Goal: Transaction & Acquisition: Subscribe to service/newsletter

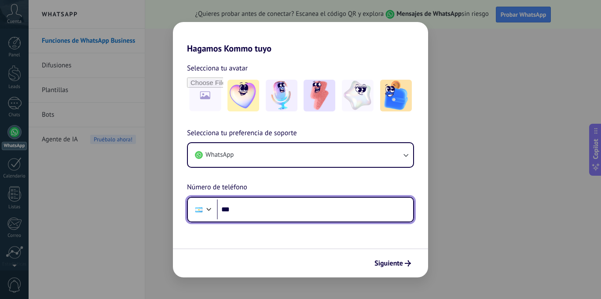
click at [259, 214] on input "***" at bounding box center [315, 209] width 196 height 20
type input "**********"
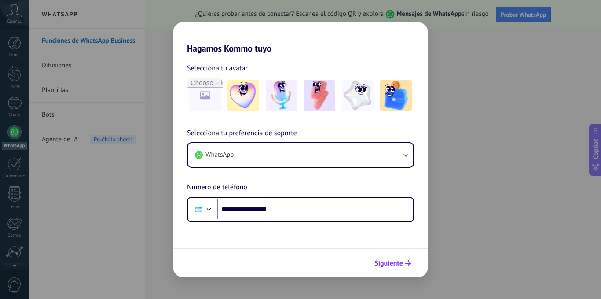
click at [392, 258] on button "Siguiente" at bounding box center [392, 262] width 44 height 15
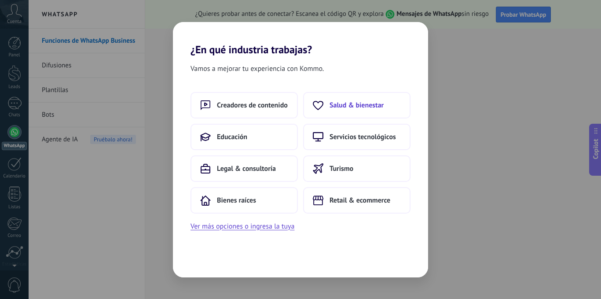
click at [327, 102] on button "Salud & bienestar" at bounding box center [356, 105] width 107 height 26
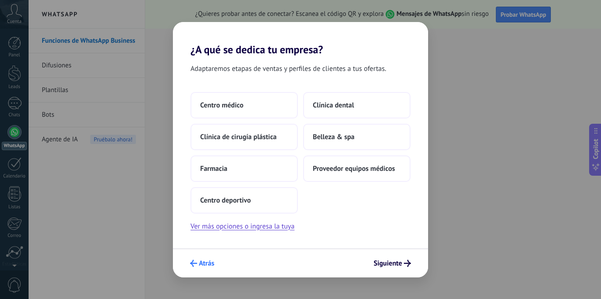
click at [211, 266] on span "Atrás" at bounding box center [206, 263] width 15 height 6
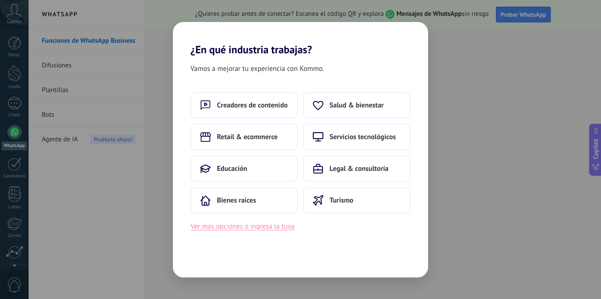
click at [230, 222] on button "Ver más opciones o ingresa la tuya" at bounding box center [242, 225] width 104 height 11
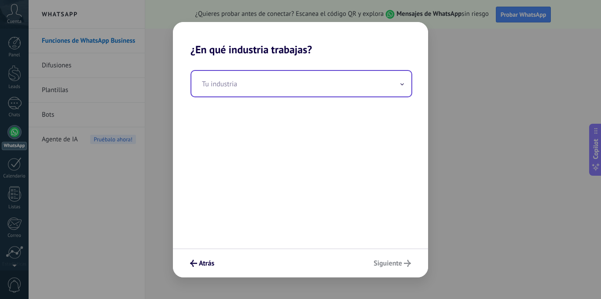
click at [248, 85] on input "text" at bounding box center [301, 84] width 220 height 26
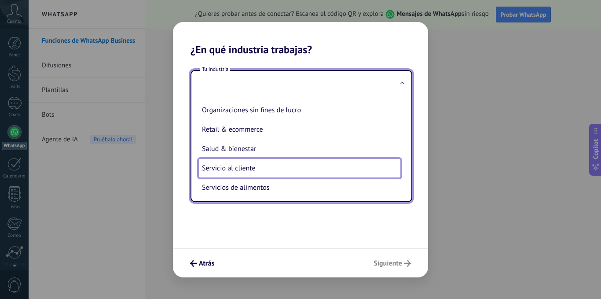
scroll to position [172, 0]
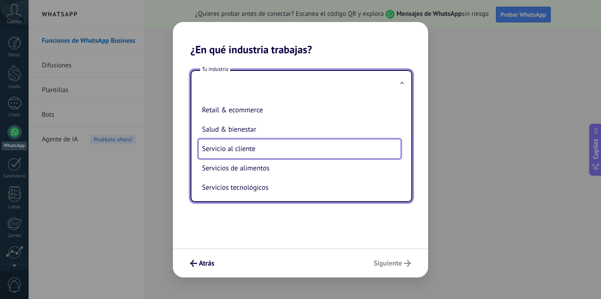
type input "**********"
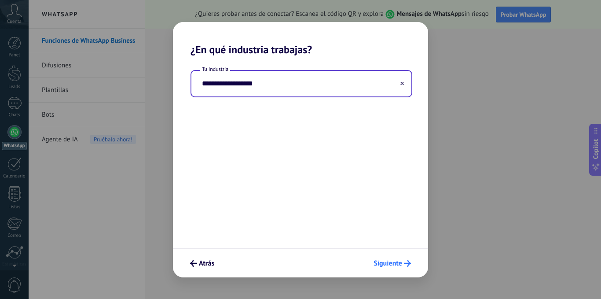
click at [401, 269] on button "Siguiente" at bounding box center [391, 262] width 45 height 15
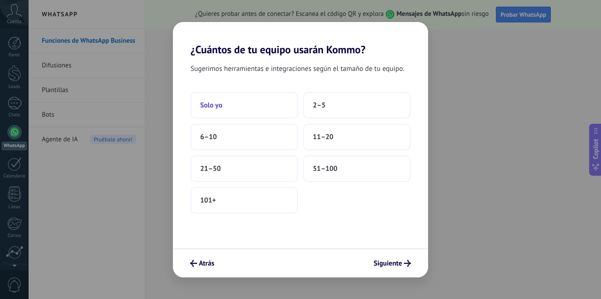
click at [276, 113] on button "Solo yo" at bounding box center [243, 105] width 107 height 26
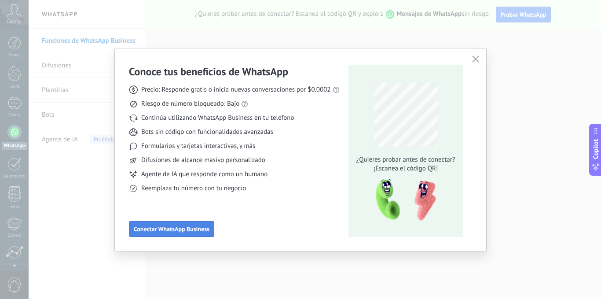
click at [182, 222] on button "Conectar WhatsApp Business" at bounding box center [171, 229] width 85 height 16
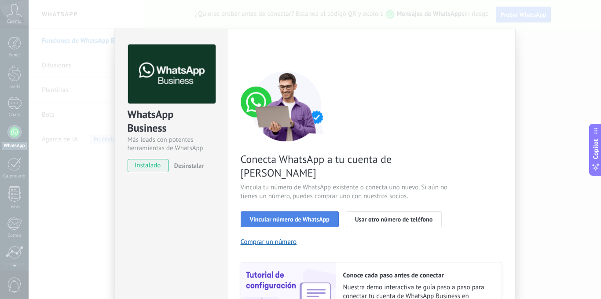
click at [266, 216] on span "Vincular número de WhatsApp" at bounding box center [290, 219] width 80 height 6
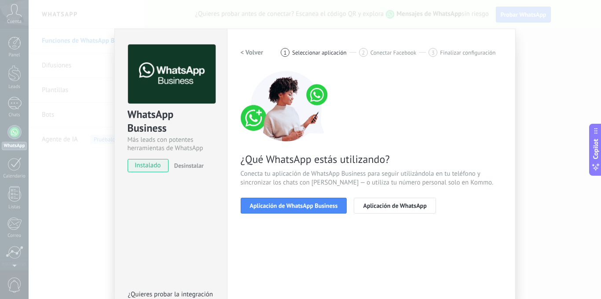
click at [266, 206] on span "Aplicación de WhatsApp Business" at bounding box center [294, 205] width 88 height 6
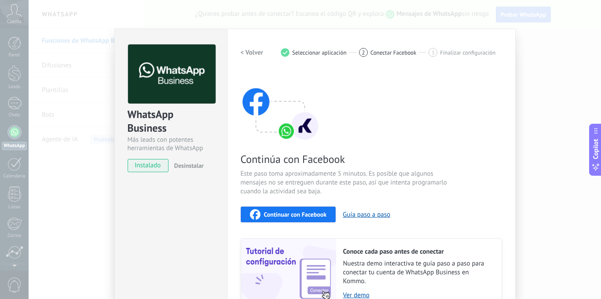
click at [270, 216] on span "Continuar con Facebook" at bounding box center [295, 214] width 63 height 6
click at [324, 210] on div "Continuar con Facebook" at bounding box center [288, 214] width 77 height 11
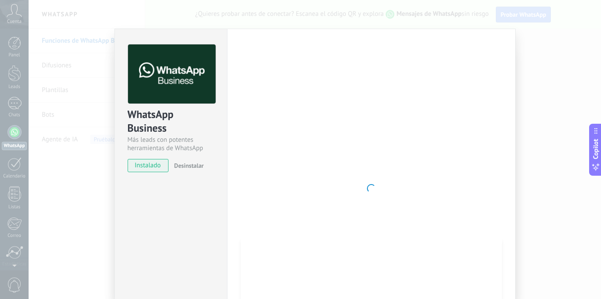
click at [324, 223] on div at bounding box center [370, 188] width 261 height 288
click at [545, 114] on div "WhatsApp Business Más leads con potentes herramientas de WhatsApp instalado Des…" at bounding box center [315, 149] width 572 height 299
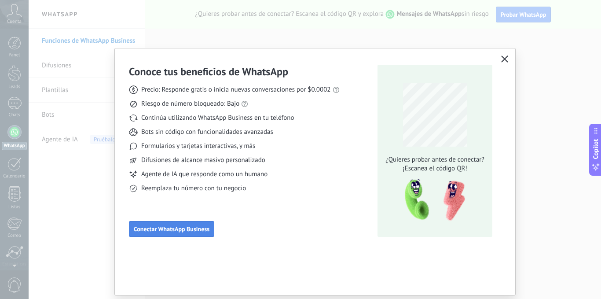
click at [190, 230] on span "Conectar WhatsApp Business" at bounding box center [172, 229] width 76 height 6
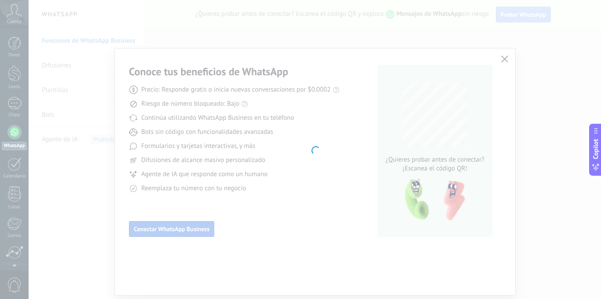
click at [190, 230] on div at bounding box center [315, 149] width 572 height 299
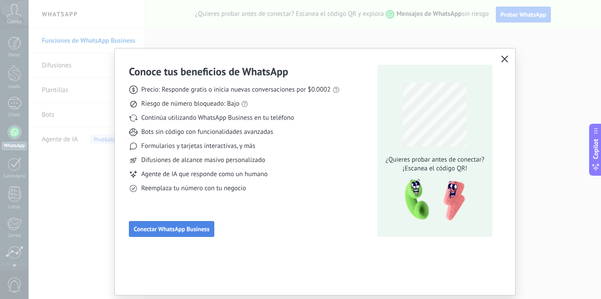
click at [190, 230] on span "Conectar WhatsApp Business" at bounding box center [172, 229] width 76 height 6
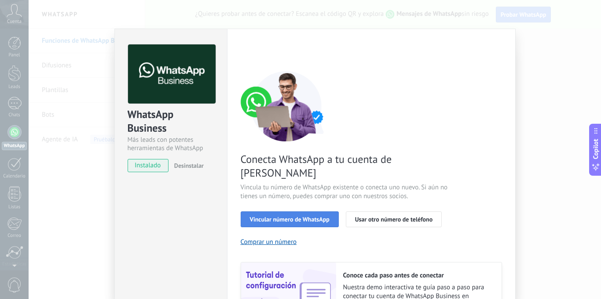
click at [272, 216] on span "Vincular número de WhatsApp" at bounding box center [290, 219] width 80 height 6
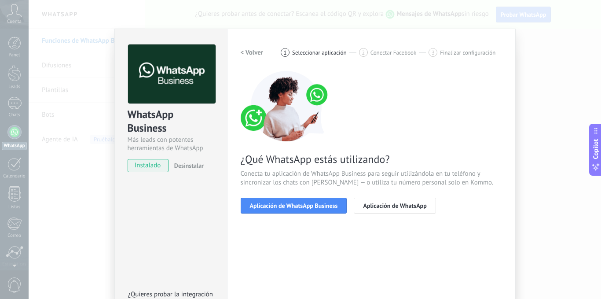
click at [272, 202] on span "Aplicación de WhatsApp Business" at bounding box center [294, 205] width 88 height 6
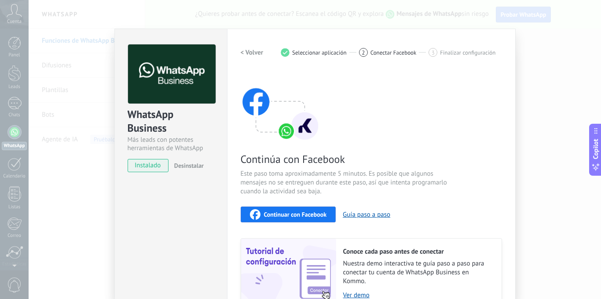
click at [319, 209] on div "Continuar con Facebook" at bounding box center [288, 214] width 77 height 11
click at [369, 213] on button "Guía paso a paso" at bounding box center [365, 214] width 47 height 8
click at [301, 213] on span "Continuar con Facebook" at bounding box center [295, 214] width 63 height 6
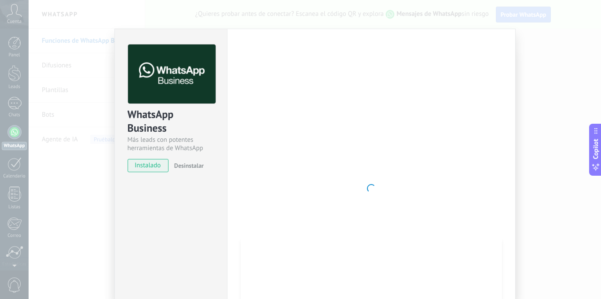
click at [363, 169] on div at bounding box center [370, 188] width 261 height 288
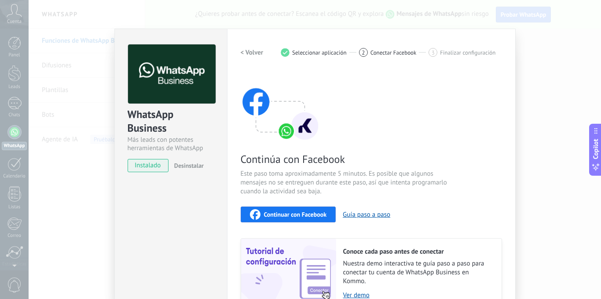
click at [387, 49] on span "Conectar Facebook" at bounding box center [393, 52] width 46 height 7
click at [387, 25] on div "WhatsApp Business Más leads con potentes herramientas de WhatsApp instalado Des…" at bounding box center [315, 149] width 572 height 299
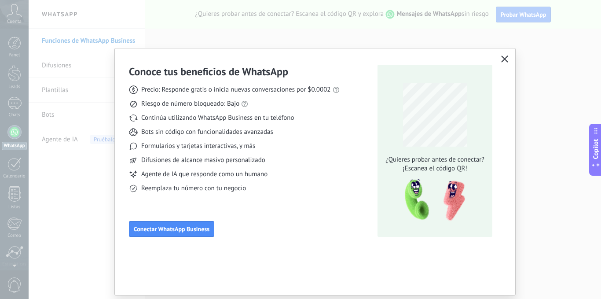
click at [501, 56] on icon "button" at bounding box center [504, 58] width 7 height 7
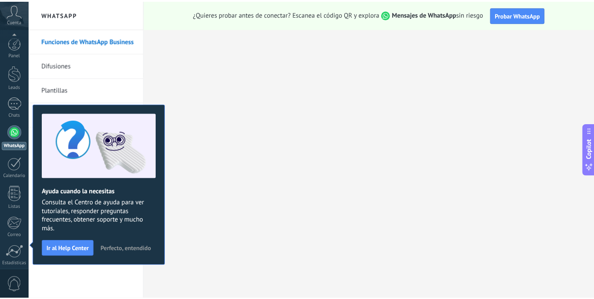
scroll to position [67, 0]
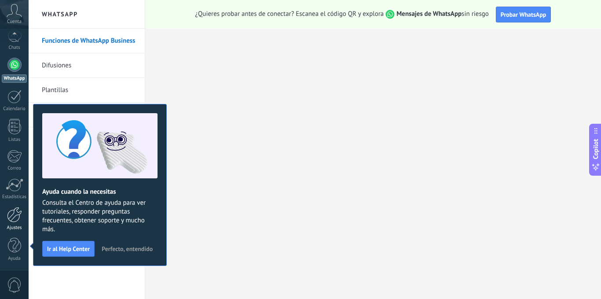
click at [21, 219] on div at bounding box center [14, 214] width 15 height 15
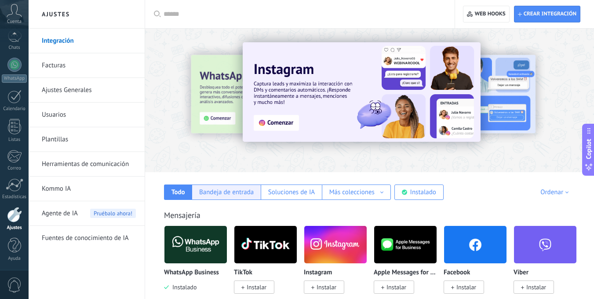
click at [221, 194] on div "Bandeja de entrada" at bounding box center [226, 192] width 55 height 8
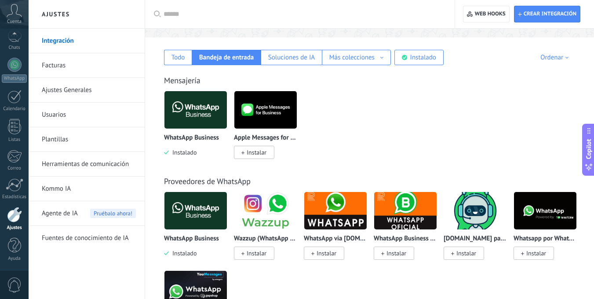
scroll to position [136, 0]
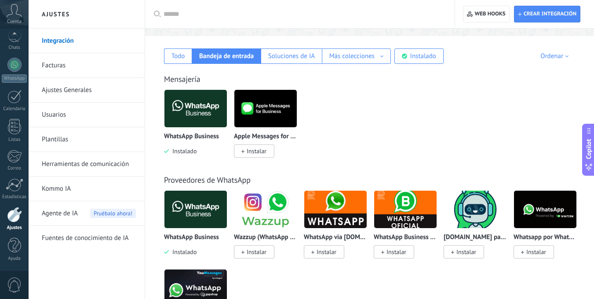
click at [206, 118] on img at bounding box center [195, 108] width 62 height 43
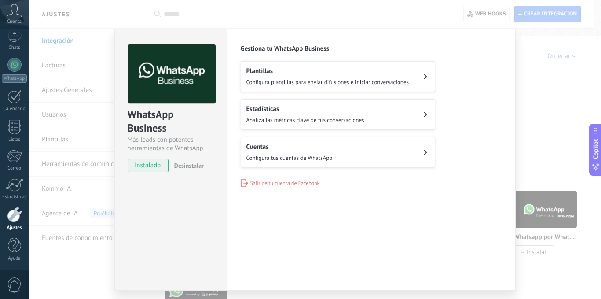
click at [149, 166] on span "instalado" at bounding box center [148, 165] width 40 height 13
click at [556, 39] on div "WhatsApp Business Más leads con potentes herramientas de WhatsApp instalado Des…" at bounding box center [315, 149] width 572 height 299
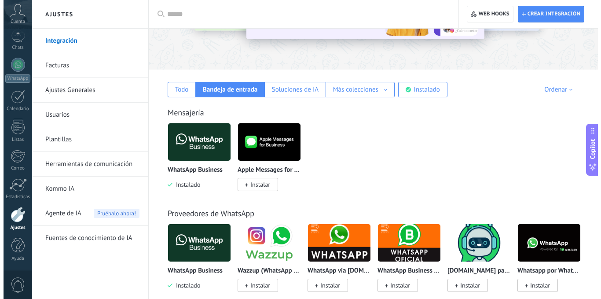
scroll to position [115, 0]
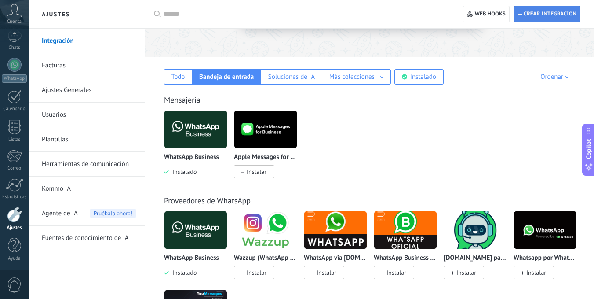
click at [544, 16] on span "Crear integración" at bounding box center [550, 14] width 53 height 7
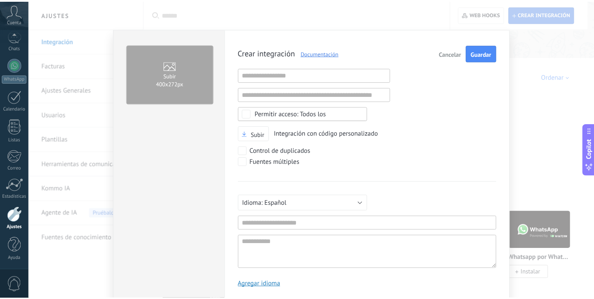
scroll to position [8, 0]
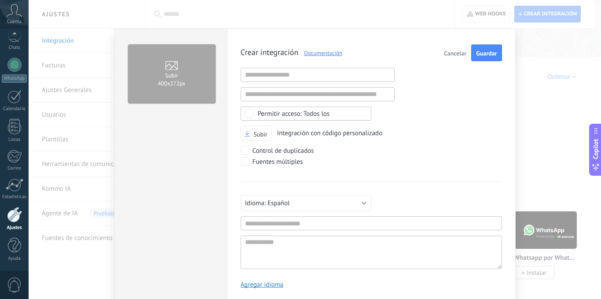
click at [462, 56] on span "Cancelar" at bounding box center [455, 53] width 22 height 6
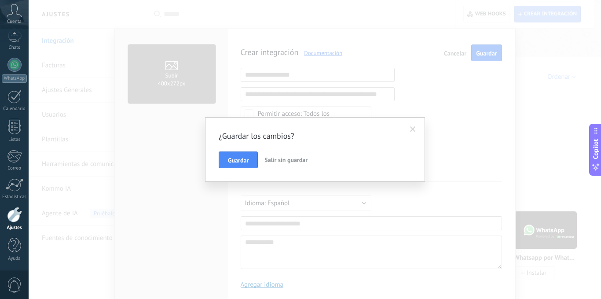
click at [270, 159] on span "Salir sin guardar" at bounding box center [285, 160] width 43 height 8
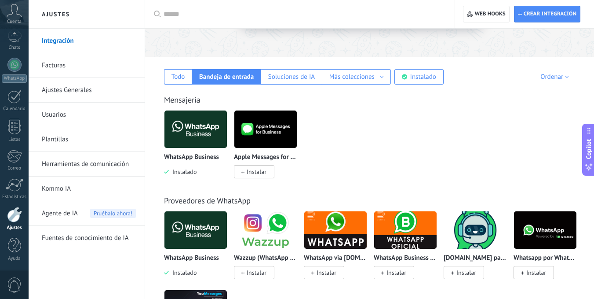
click at [13, 16] on icon at bounding box center [14, 10] width 15 height 13
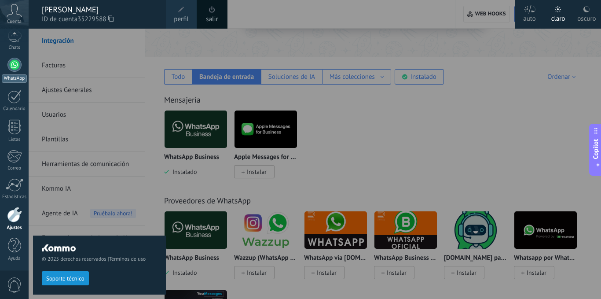
click at [17, 67] on div at bounding box center [14, 65] width 14 height 14
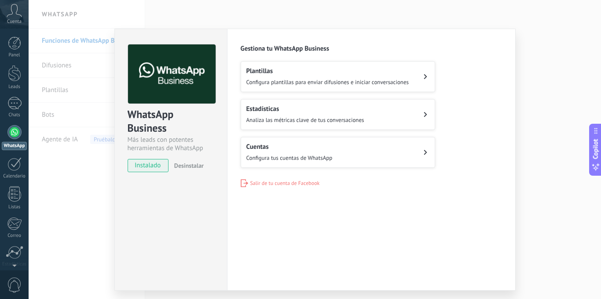
click at [275, 79] on span "Configura plantillas para enviar difusiones e iniciar conversaciones" at bounding box center [327, 81] width 163 height 7
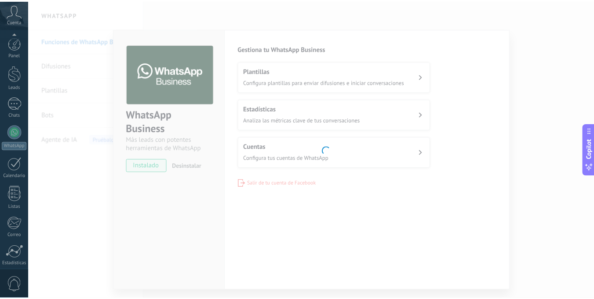
scroll to position [67, 0]
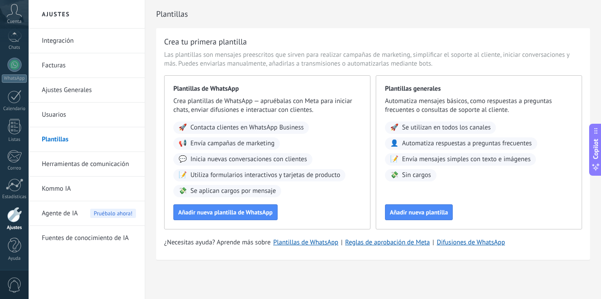
click at [89, 39] on link "Integración" at bounding box center [89, 41] width 94 height 25
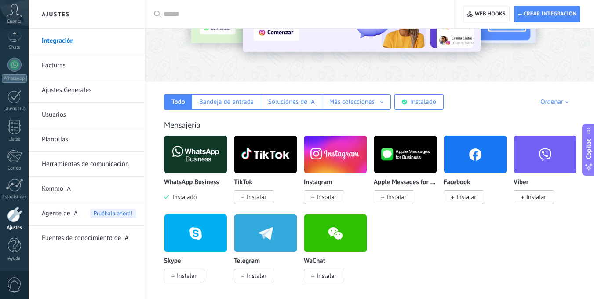
scroll to position [114, 0]
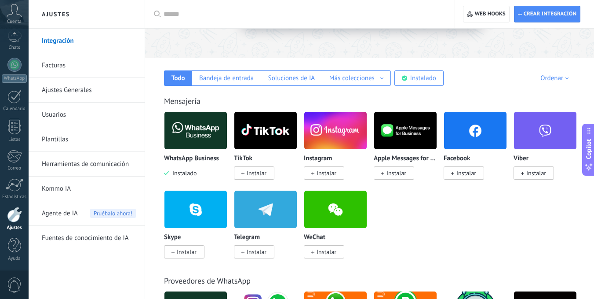
click at [472, 128] on img at bounding box center [475, 130] width 62 height 43
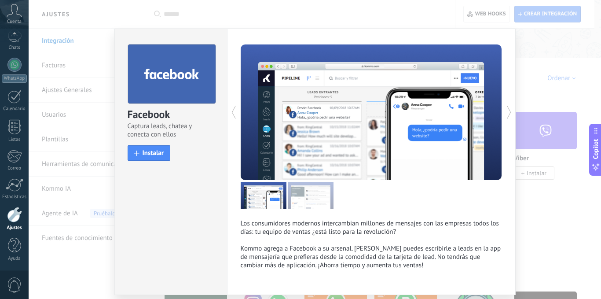
click at [581, 53] on div "Facebook Captura leads, chatea y conecta con ellos install Instalar Los consumi…" at bounding box center [315, 149] width 572 height 299
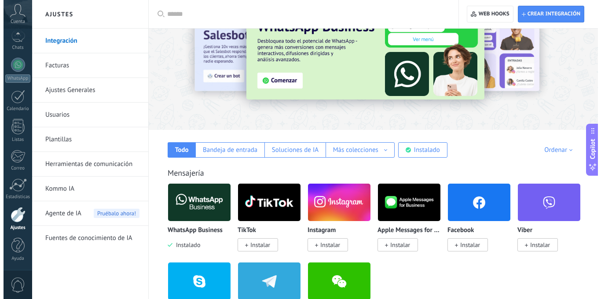
scroll to position [0, 0]
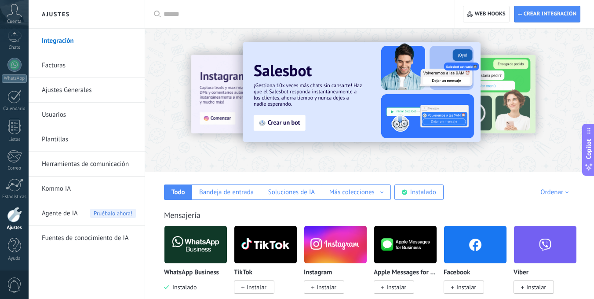
click at [203, 261] on img at bounding box center [195, 244] width 62 height 43
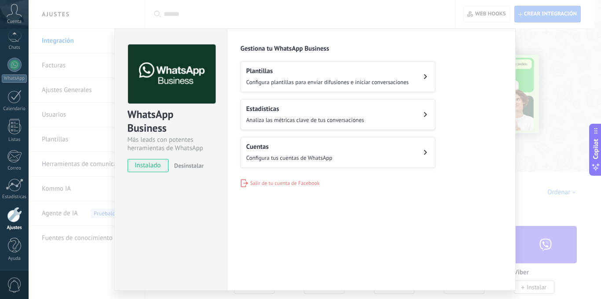
click at [278, 66] on button "Plantillas Configura plantillas para enviar difusiones e iniciar conversaciones" at bounding box center [337, 76] width 194 height 31
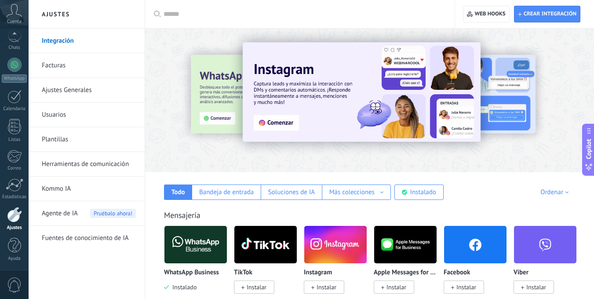
click at [213, 243] on img at bounding box center [195, 244] width 62 height 43
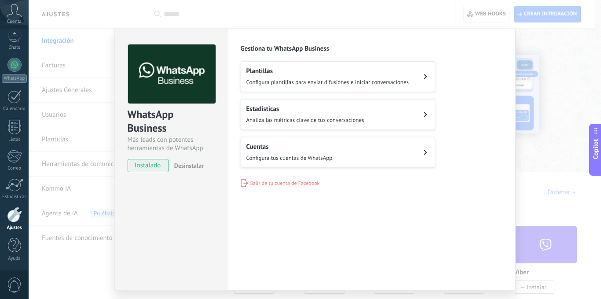
click at [279, 154] on span "Configura tus cuentas de WhatsApp" at bounding box center [289, 157] width 86 height 7
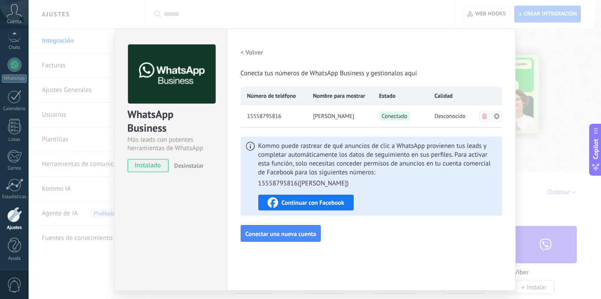
click at [311, 204] on span "Continuar con Facebook" at bounding box center [312, 202] width 63 height 6
click at [419, 164] on span "Kommo puede rastrear de qué anuncios de clic a WhatsApp provienen tus leads y c…" at bounding box center [377, 165] width 238 height 46
click at [535, 62] on div "WhatsApp Business Más leads con potentes herramientas de WhatsApp instalado Des…" at bounding box center [315, 149] width 572 height 299
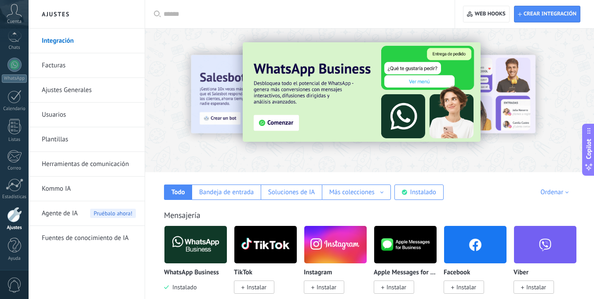
click at [274, 126] on img at bounding box center [362, 91] width 238 height 99
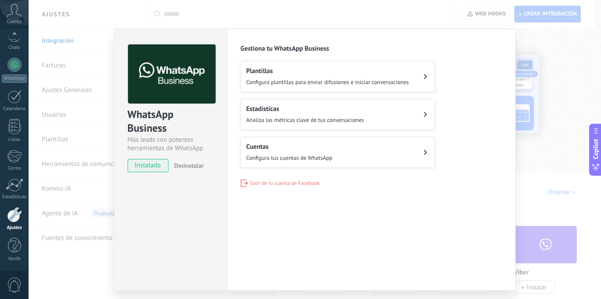
click at [330, 158] on span "Configura tus cuentas de WhatsApp" at bounding box center [289, 157] width 86 height 7
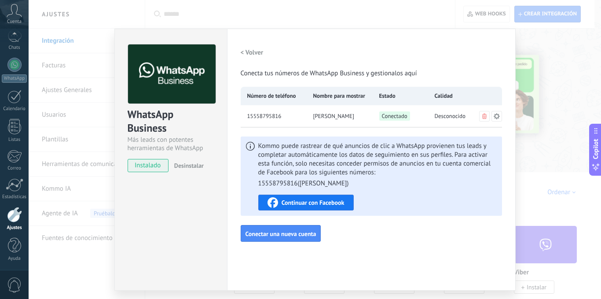
click at [550, 44] on div "WhatsApp Business Más leads con potentes herramientas de WhatsApp instalado Des…" at bounding box center [315, 149] width 572 height 299
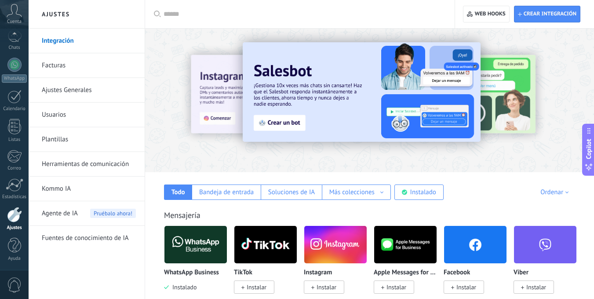
click at [209, 277] on div "WhatsApp Business Instalado" at bounding box center [195, 280] width 63 height 22
click at [212, 255] on img at bounding box center [195, 244] width 62 height 43
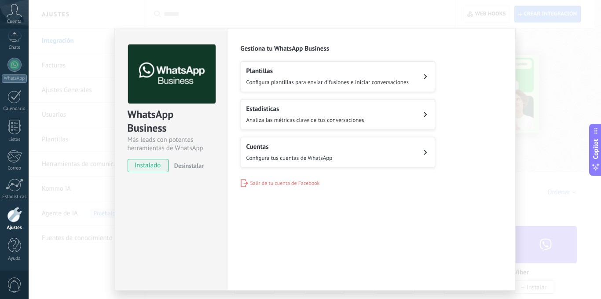
click at [327, 105] on h2 "Estadísticas" at bounding box center [305, 109] width 118 height 8
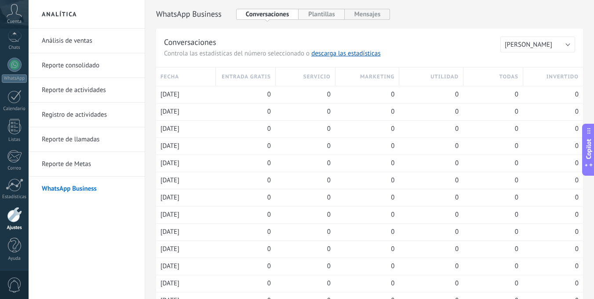
click at [310, 13] on button "Plantillas" at bounding box center [322, 14] width 46 height 11
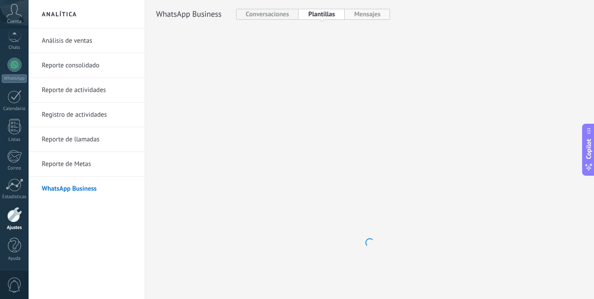
click at [353, 13] on button "Mensajes" at bounding box center [368, 14] width 46 height 11
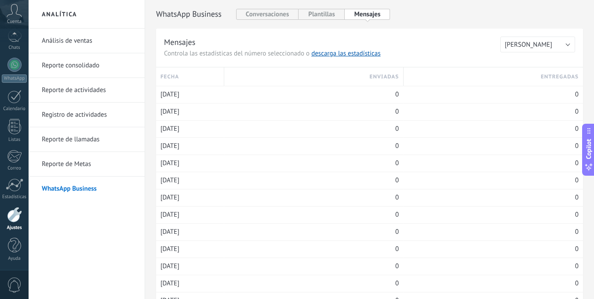
click at [70, 40] on link "Análisis de ventas" at bounding box center [89, 41] width 94 height 25
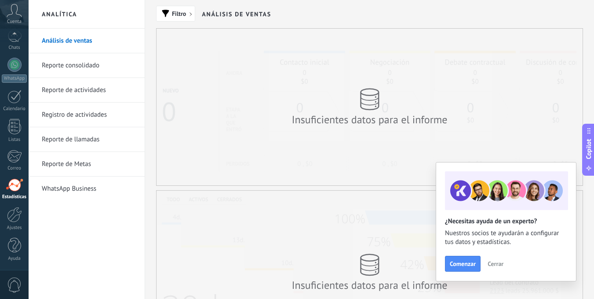
click at [19, 15] on icon at bounding box center [14, 10] width 15 height 13
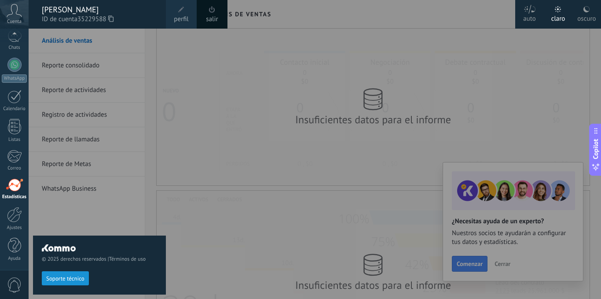
click at [61, 272] on button "Soporte técnico" at bounding box center [65, 278] width 47 height 14
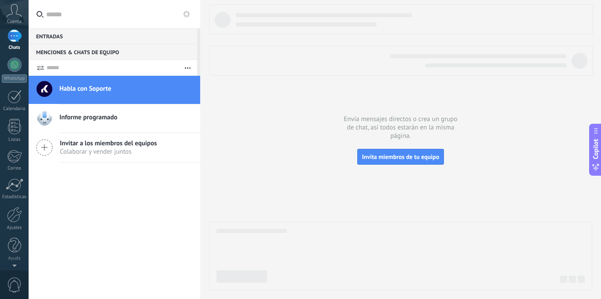
type textarea "*******"
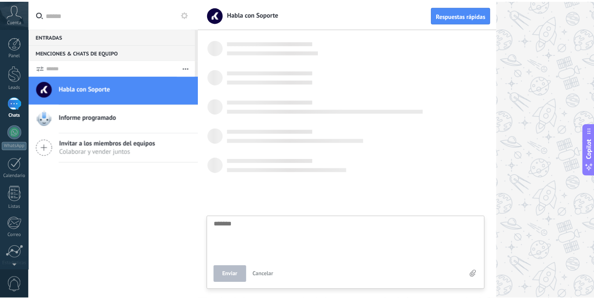
scroll to position [8, 0]
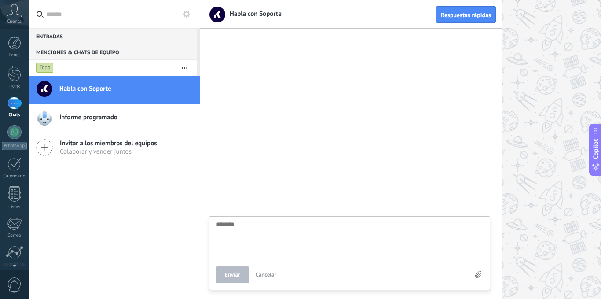
click at [80, 259] on div "Habla con Soporte Informe programado Invitar a los miembros del equipos [PERSON…" at bounding box center [114, 187] width 171 height 223
click at [19, 135] on div at bounding box center [14, 132] width 14 height 14
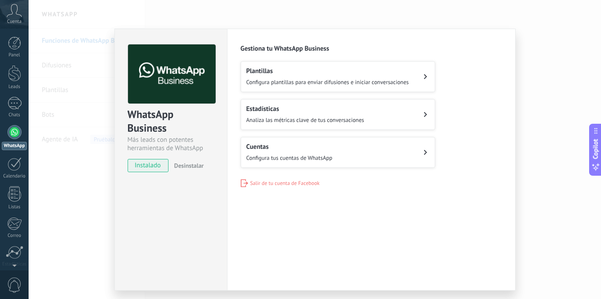
click at [283, 84] on span "Configura plantillas para enviar difusiones e iniciar conversaciones" at bounding box center [327, 81] width 163 height 7
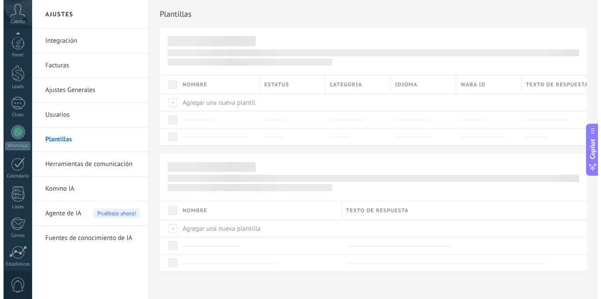
scroll to position [67, 0]
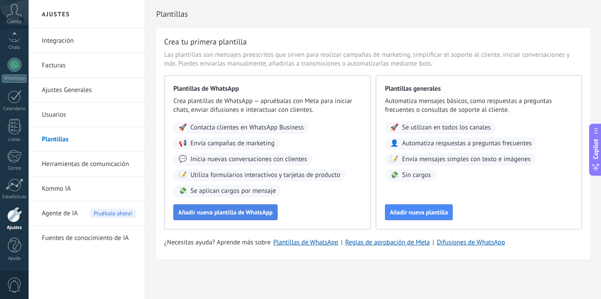
click at [233, 210] on span "Añadir nueva plantilla de WhatsApp" at bounding box center [225, 212] width 95 height 6
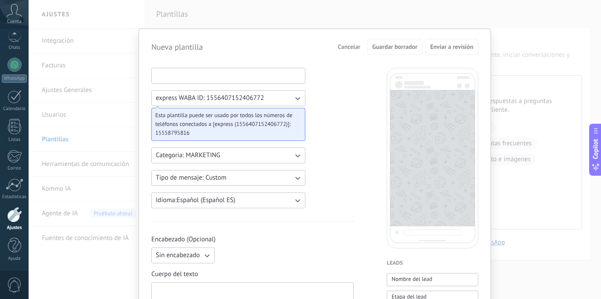
click at [228, 79] on input at bounding box center [228, 75] width 153 height 14
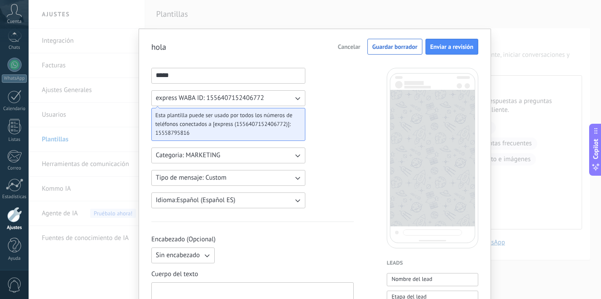
type input "****"
click at [246, 100] on span "express WABA ID: 1556407152406772" at bounding box center [210, 98] width 108 height 9
click at [257, 77] on input "****" at bounding box center [228, 75] width 153 height 14
click at [229, 157] on button "Categoria: MARKETING" at bounding box center [228, 155] width 154 height 16
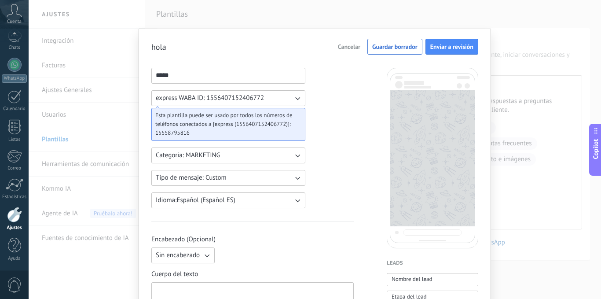
click at [274, 179] on button "Tipo de mensaje: Custom" at bounding box center [228, 178] width 154 height 16
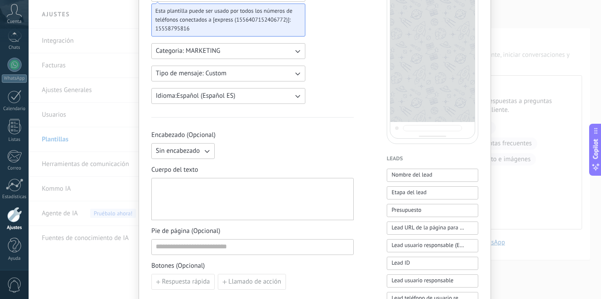
scroll to position [106, 0]
click at [211, 195] on div at bounding box center [252, 197] width 193 height 35
click at [211, 192] on div at bounding box center [252, 197] width 193 height 35
paste div
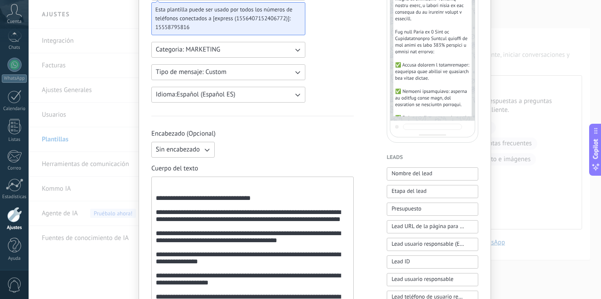
scroll to position [0, 0]
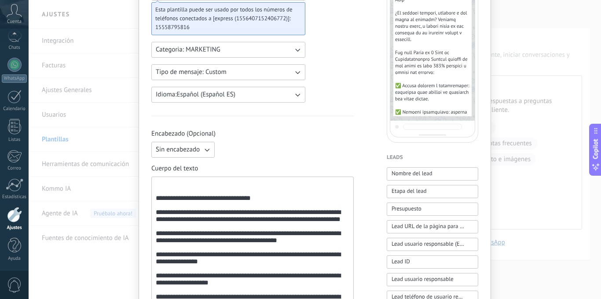
click at [375, 153] on div "**********" at bounding box center [314, 276] width 327 height 629
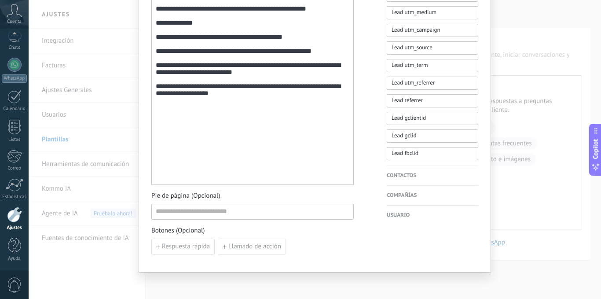
scroll to position [444, 0]
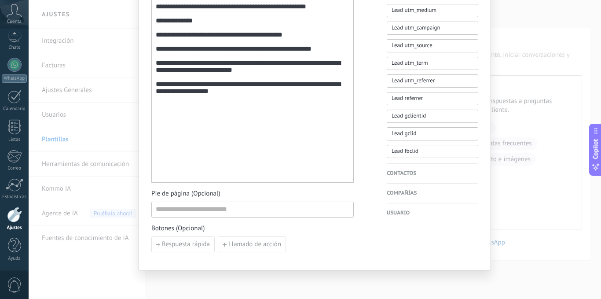
click at [430, 178] on div "Contactos Nombre del contacto Nombre Apellido Contacto ID Contacto usuario resp…" at bounding box center [431, 174] width 91 height 20
click at [411, 171] on h4 "Contactos" at bounding box center [431, 173] width 91 height 9
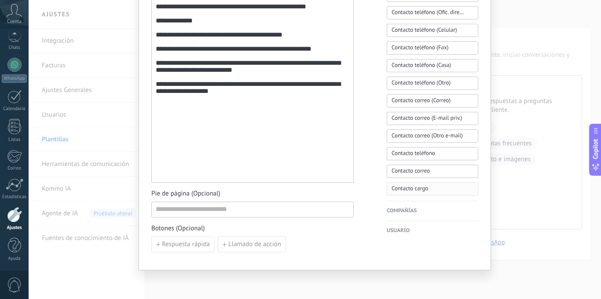
click at [420, 189] on span "Contacto cargo" at bounding box center [409, 188] width 36 height 9
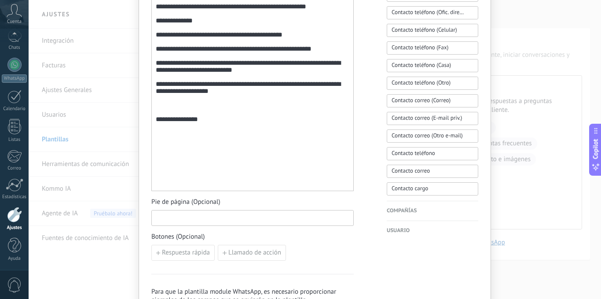
click at [291, 220] on input at bounding box center [252, 217] width 201 height 14
click at [194, 257] on button "Respuesta rápida" at bounding box center [182, 252] width 63 height 16
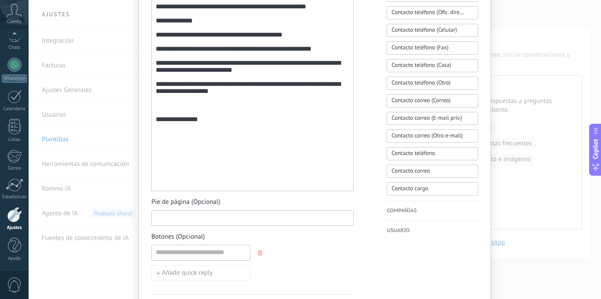
click at [205, 218] on input at bounding box center [252, 217] width 201 height 14
type input "*"
click at [189, 250] on input at bounding box center [201, 252] width 98 height 14
type input "*"
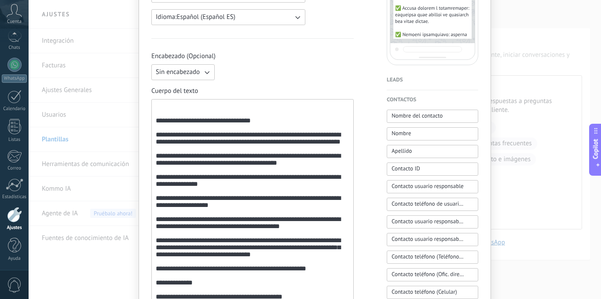
type input "**********"
drag, startPoint x: 600, startPoint y: 161, endPoint x: 600, endPoint y: 219, distance: 57.6
click at [600, 175] on button "Copilot" at bounding box center [595, 150] width 12 height 52
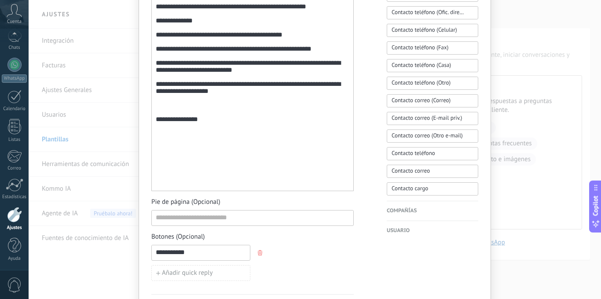
click at [204, 186] on div "**********" at bounding box center [252, 14] width 193 height 346
click at [204, 182] on div "**********" at bounding box center [252, 14] width 193 height 346
drag, startPoint x: 204, startPoint y: 182, endPoint x: 193, endPoint y: 168, distance: 18.1
click at [193, 168] on div "**********" at bounding box center [252, 14] width 193 height 346
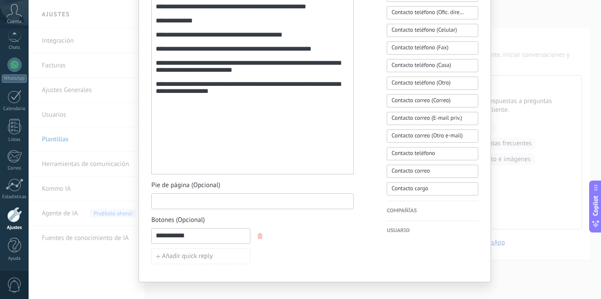
click at [218, 202] on input at bounding box center [252, 200] width 201 height 14
click at [455, 34] on span "Contacto teléfono (Celular)" at bounding box center [424, 31] width 66 height 10
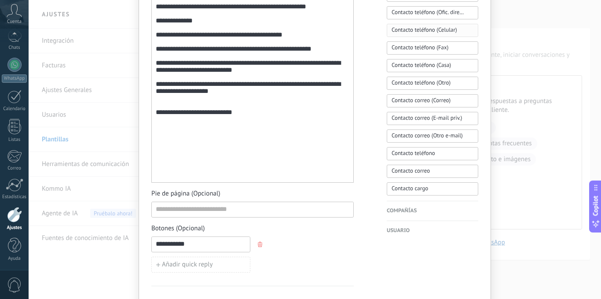
click at [456, 29] on button "Contacto teléfono (Celular)" at bounding box center [431, 30] width 91 height 13
drag, startPoint x: 298, startPoint y: 184, endPoint x: 155, endPoint y: 170, distance: 143.6
click at [156, 170] on div "**********" at bounding box center [252, 10] width 193 height 338
drag, startPoint x: 197, startPoint y: 174, endPoint x: 236, endPoint y: 181, distance: 39.8
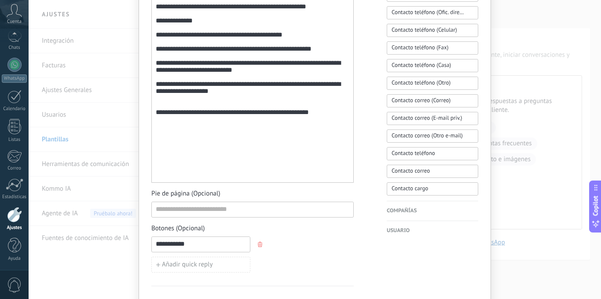
click at [236, 181] on div "**********" at bounding box center [252, 9] width 202 height 345
drag, startPoint x: 321, startPoint y: 177, endPoint x: 216, endPoint y: 181, distance: 104.7
click at [216, 181] on div "**********" at bounding box center [252, 9] width 202 height 345
drag, startPoint x: 452, startPoint y: 29, endPoint x: 464, endPoint y: 29, distance: 12.8
click at [464, 29] on button "Contacto teléfono (Celular)" at bounding box center [431, 30] width 91 height 13
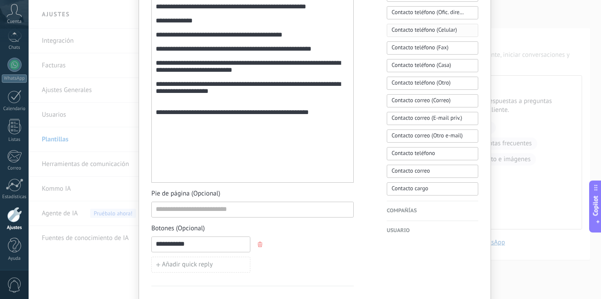
click at [464, 29] on button "Contacto teléfono (Celular)" at bounding box center [431, 30] width 91 height 13
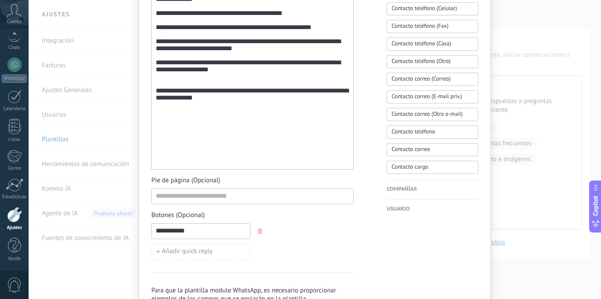
scroll to position [492, 0]
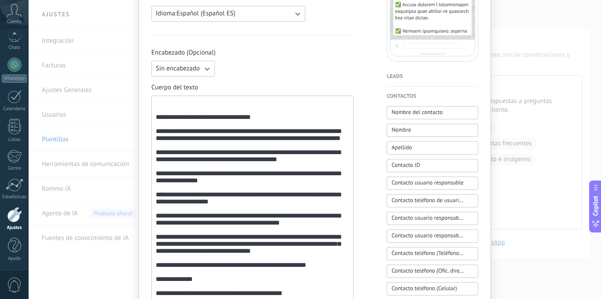
scroll to position [0, 0]
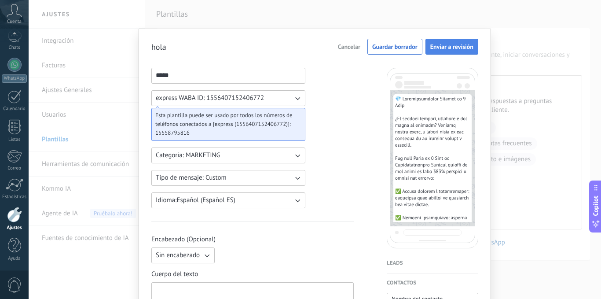
click at [446, 44] on span "Enviar a revisión" at bounding box center [451, 47] width 43 height 6
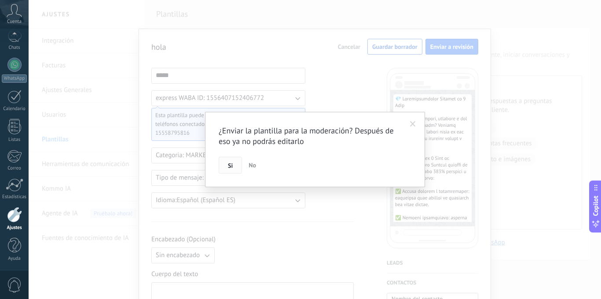
click at [236, 164] on button "Si" at bounding box center [230, 165] width 23 height 17
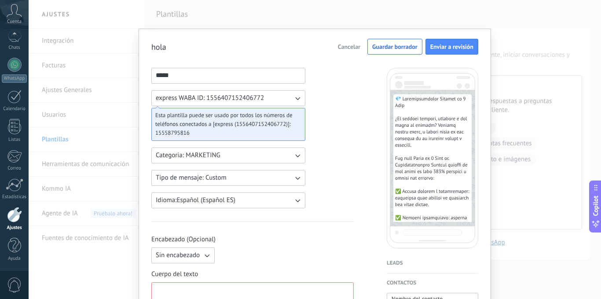
scroll to position [448, 0]
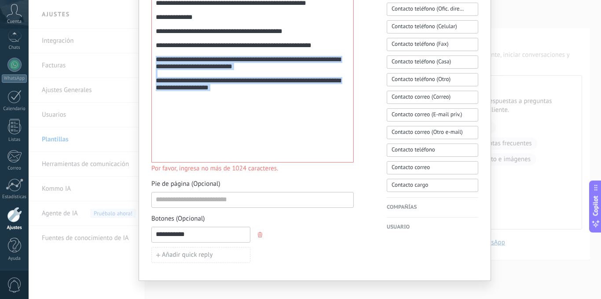
drag, startPoint x: 233, startPoint y: 153, endPoint x: 147, endPoint y: 111, distance: 95.0
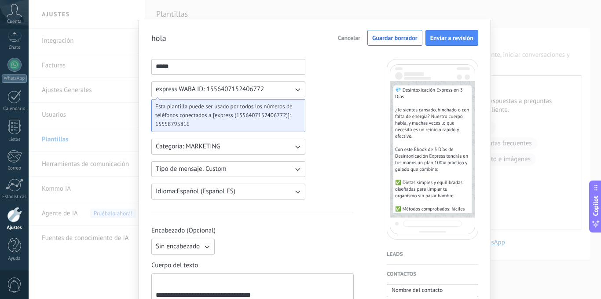
scroll to position [0, 0]
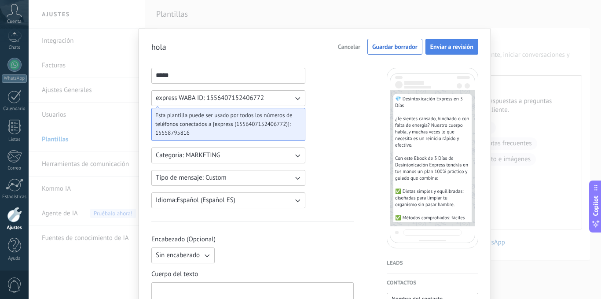
click at [461, 45] on span "Enviar a revisión" at bounding box center [451, 47] width 43 height 6
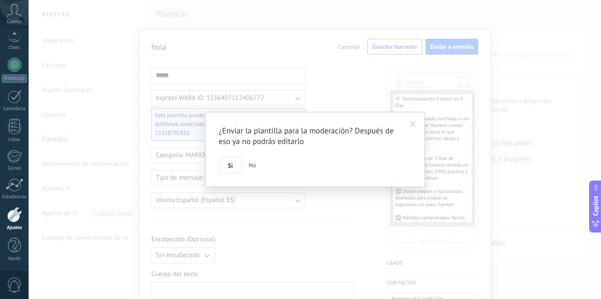
click at [229, 167] on span "Si" at bounding box center [230, 165] width 5 height 6
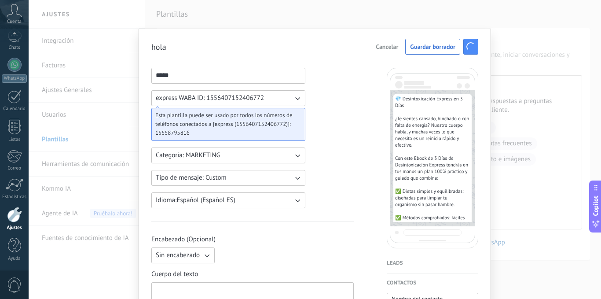
click at [229, 167] on div "**** express WABA ID: 1556407152406772 Esta plantilla puede ser usado por todos…" at bounding box center [228, 138] width 154 height 140
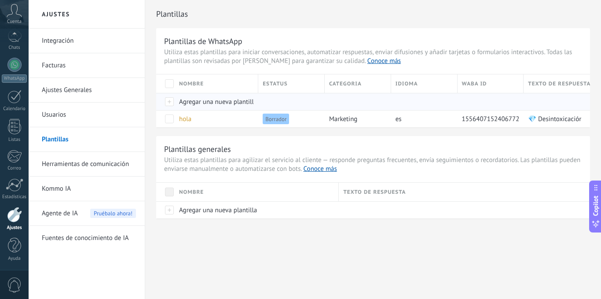
click at [266, 103] on div at bounding box center [289, 101] width 62 height 17
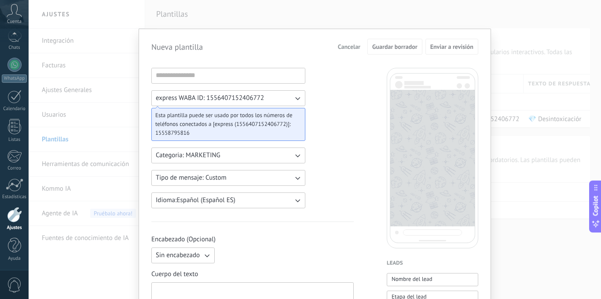
click at [294, 11] on div "Nueva plantilla Cancelar Guardar borrador Enviar a revisión express WABA ID: 15…" at bounding box center [315, 149] width 572 height 299
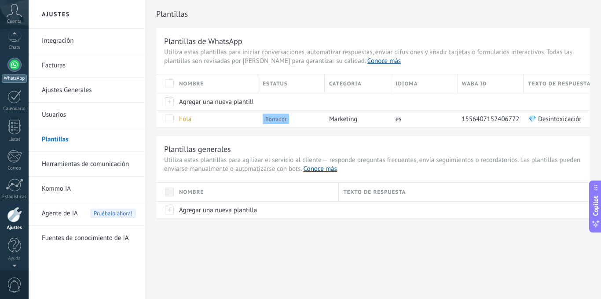
click at [11, 69] on div at bounding box center [14, 65] width 14 height 14
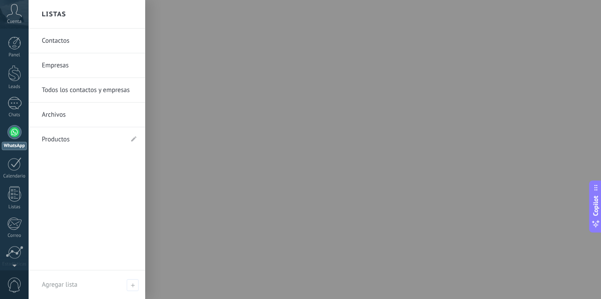
click at [64, 135] on link "Productos" at bounding box center [82, 139] width 81 height 25
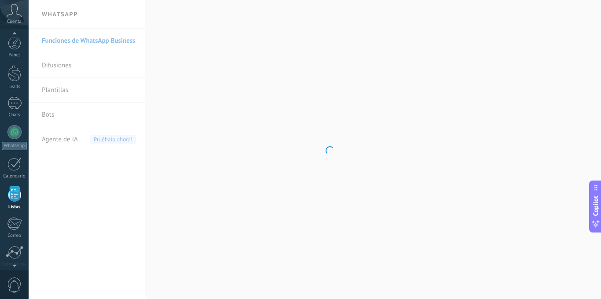
scroll to position [55, 0]
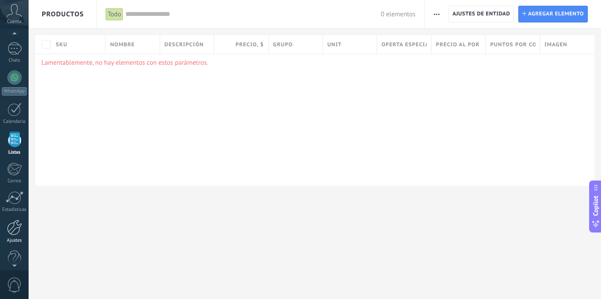
click at [17, 229] on div at bounding box center [14, 226] width 15 height 15
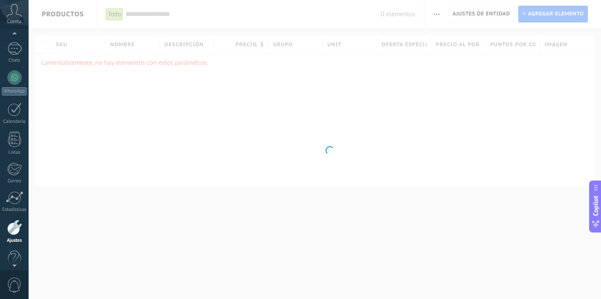
scroll to position [67, 0]
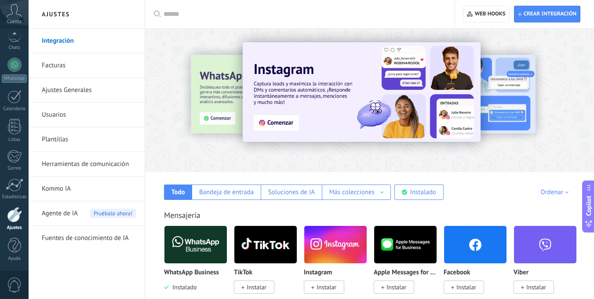
click at [89, 189] on link "Kommo IA" at bounding box center [89, 188] width 94 height 25
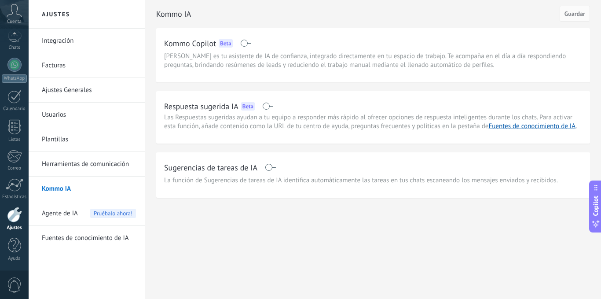
click at [79, 235] on link "Fuentes de conocimiento de IA" at bounding box center [89, 238] width 94 height 25
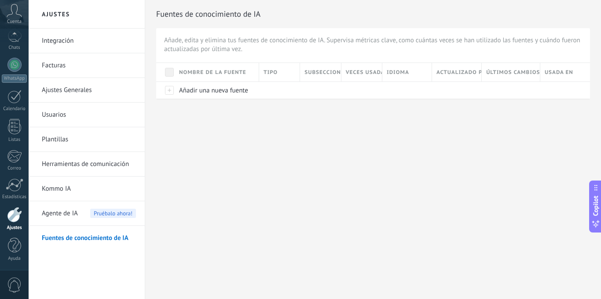
click at [98, 120] on link "Usuarios" at bounding box center [89, 114] width 94 height 25
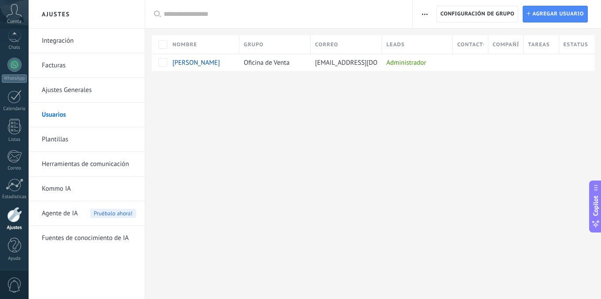
click at [74, 183] on link "Kommo IA" at bounding box center [89, 188] width 94 height 25
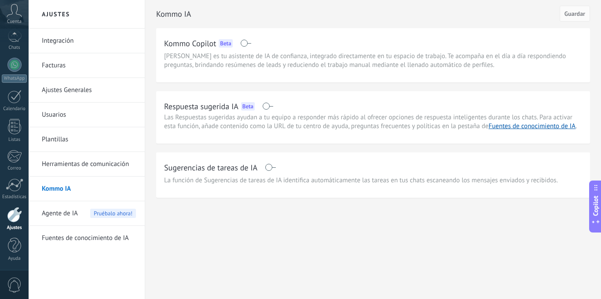
click at [266, 103] on span at bounding box center [267, 105] width 11 height 7
click at [269, 168] on span at bounding box center [270, 167] width 11 height 7
click at [576, 15] on span "Guardar" at bounding box center [574, 14] width 21 height 6
click at [22, 100] on link "Calendario" at bounding box center [14, 101] width 29 height 22
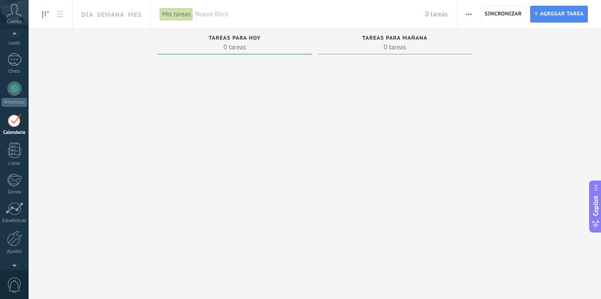
click at [12, 38] on div at bounding box center [14, 35] width 29 height 13
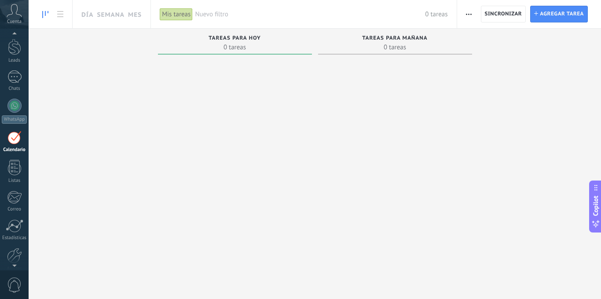
scroll to position [20, 0]
click at [13, 87] on div at bounding box center [14, 83] width 14 height 13
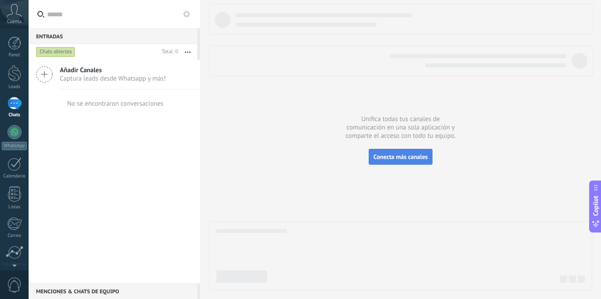
click at [403, 157] on span "Conecta más canales" at bounding box center [400, 157] width 54 height 8
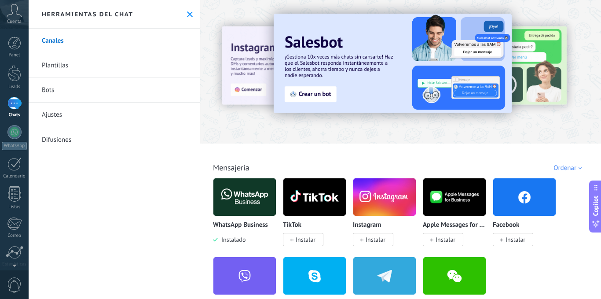
click at [375, 241] on span "Instalar" at bounding box center [375, 239] width 20 height 8
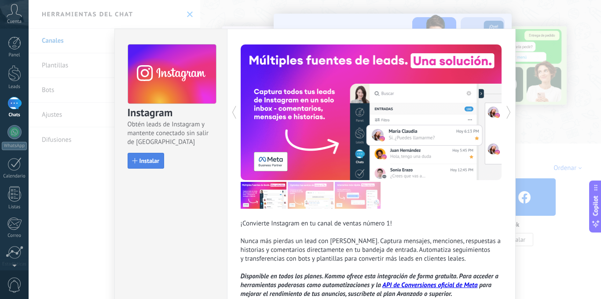
click at [142, 155] on button "Instalar" at bounding box center [146, 161] width 36 height 16
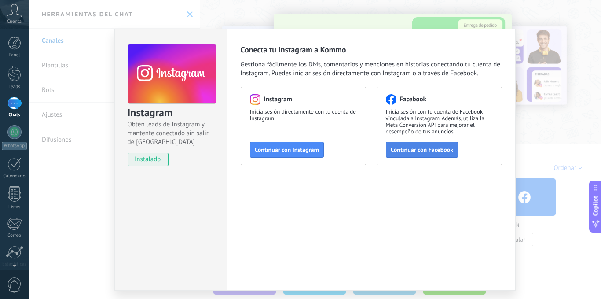
click at [412, 147] on span "Continuar con Facebook" at bounding box center [421, 149] width 63 height 6
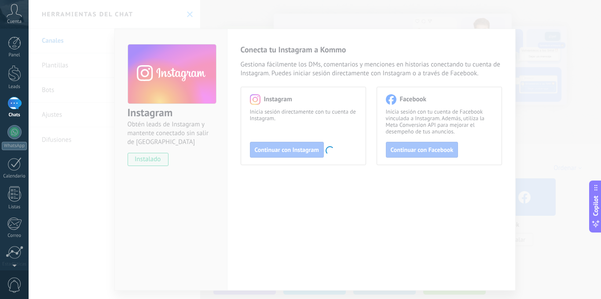
click at [575, 43] on body ".abccls-1,.abccls-2{fill-rule:evenodd}.abccls-2{fill:#fff} .abfcls-1{fill:none}…" at bounding box center [300, 149] width 601 height 299
type textarea "*******"
click at [530, 22] on body ".abccls-1,.abccls-2{fill-rule:evenodd}.abccls-2{fill:#fff} .abfcls-1{fill:none}…" at bounding box center [300, 149] width 601 height 299
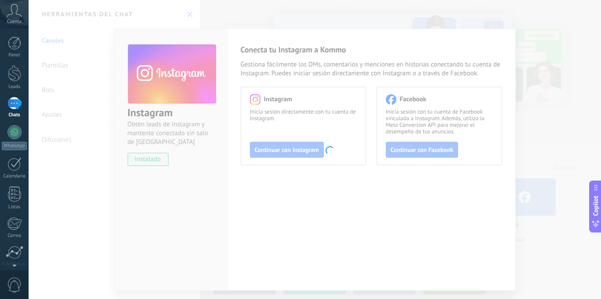
click at [441, 14] on body ".abccls-1,.abccls-2{fill-rule:evenodd}.abccls-2{fill:#fff} .abfcls-1{fill:none}…" at bounding box center [300, 149] width 601 height 299
click at [13, 136] on div at bounding box center [14, 132] width 14 height 14
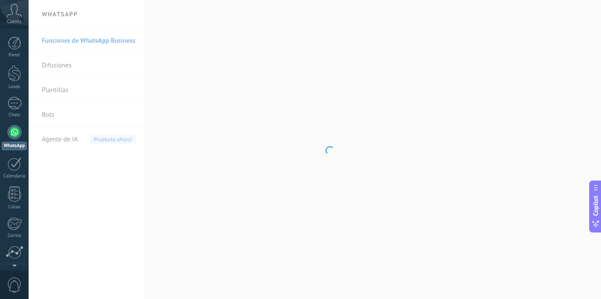
click at [98, 115] on body ".abccls-1,.abccls-2{fill-rule:evenodd}.abccls-2{fill:#fff} .abfcls-1{fill:none}…" at bounding box center [300, 149] width 601 height 299
click at [47, 113] on body ".abccls-1,.abccls-2{fill-rule:evenodd}.abccls-2{fill:#fff} .abfcls-1{fill:none}…" at bounding box center [300, 149] width 601 height 299
click at [47, 113] on link "Bots" at bounding box center [89, 114] width 94 height 25
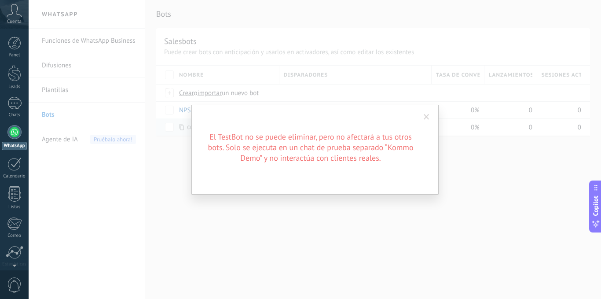
click at [424, 117] on span at bounding box center [426, 117] width 6 height 6
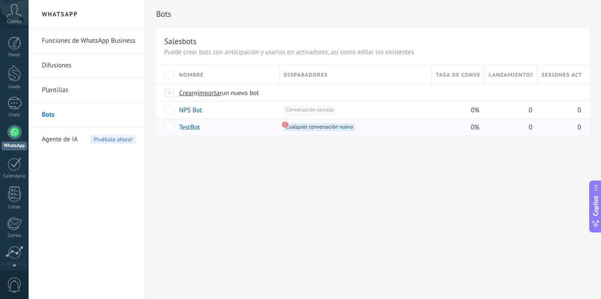
click at [89, 89] on link "Plantillas" at bounding box center [89, 90] width 94 height 25
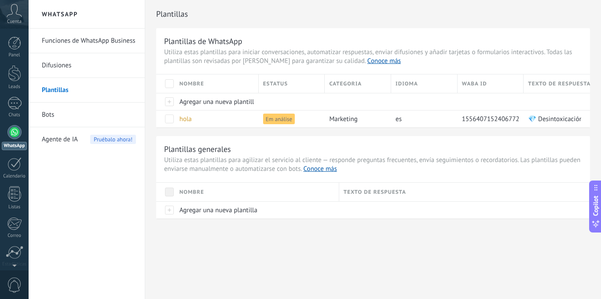
click at [85, 65] on link "Difusiones" at bounding box center [89, 65] width 94 height 25
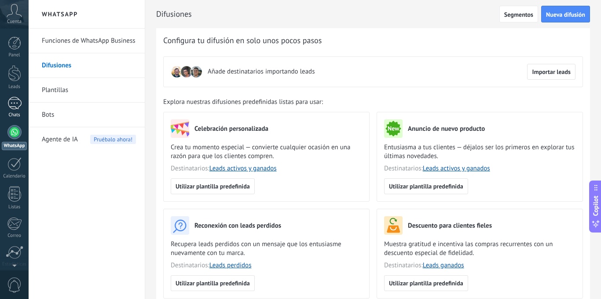
click at [16, 102] on div at bounding box center [14, 103] width 14 height 13
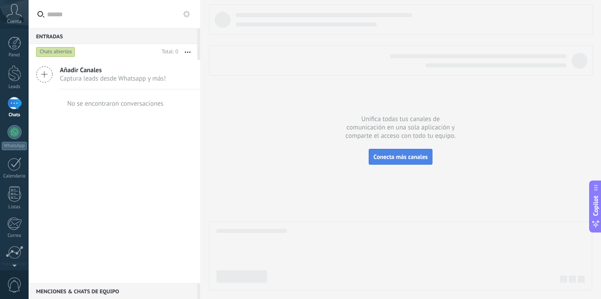
click at [390, 160] on span "Conecta más canales" at bounding box center [400, 157] width 54 height 8
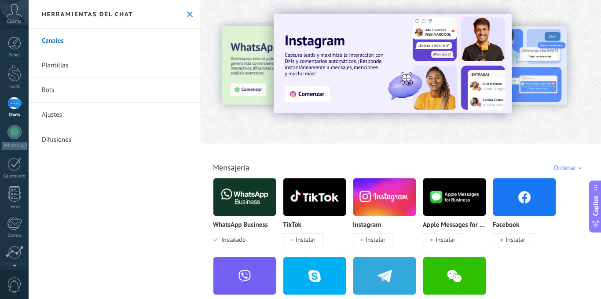
click at [509, 242] on span "Instalar" at bounding box center [515, 239] width 20 height 8
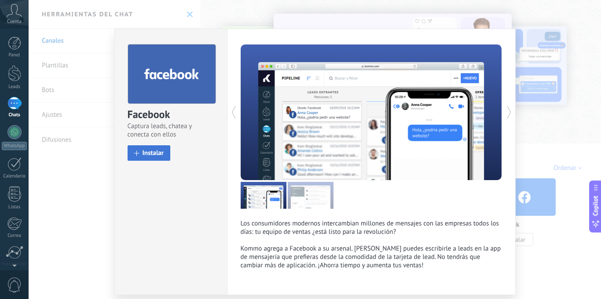
click at [147, 148] on button "Instalar" at bounding box center [149, 152] width 43 height 15
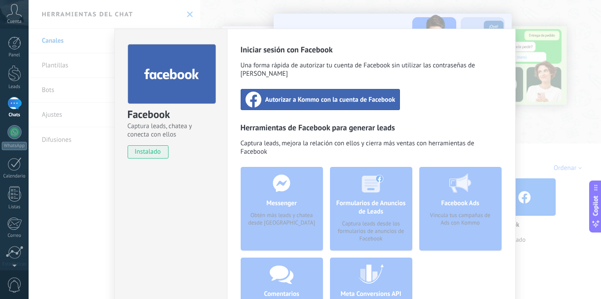
click at [270, 97] on div "Autorizar a Kommo con la cuenta de Facebook" at bounding box center [320, 99] width 160 height 21
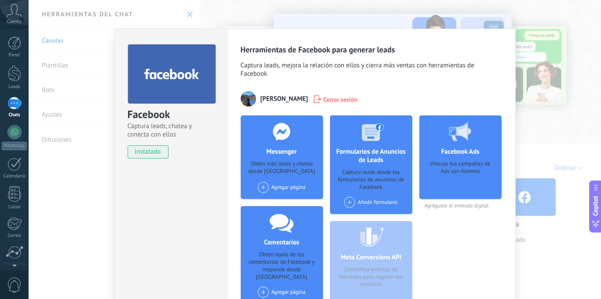
click at [295, 5] on div "Facebook Captura leads, chatea y conecta con ellos instalado Desinstalar Herram…" at bounding box center [315, 149] width 572 height 299
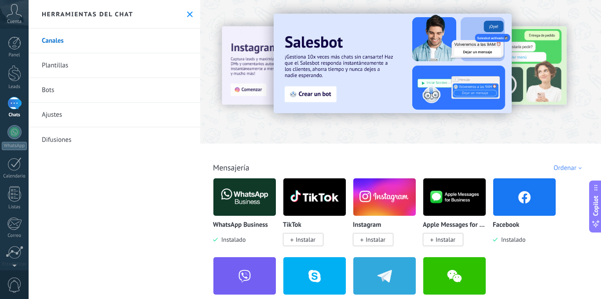
click at [369, 237] on span "Instalar" at bounding box center [375, 239] width 20 height 8
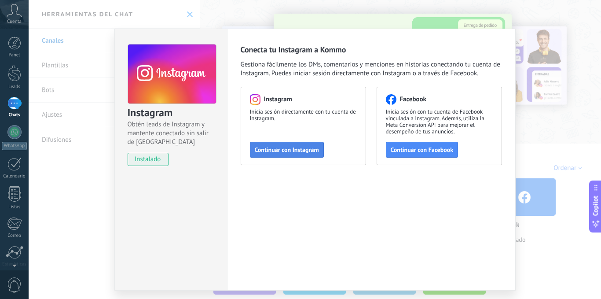
click at [309, 152] on span "Continuar con Instagram" at bounding box center [287, 149] width 64 height 6
click at [313, 12] on div "Instagram Obtén leads de Instagram y mantente conectado sin salir de Kommo inst…" at bounding box center [315, 149] width 572 height 299
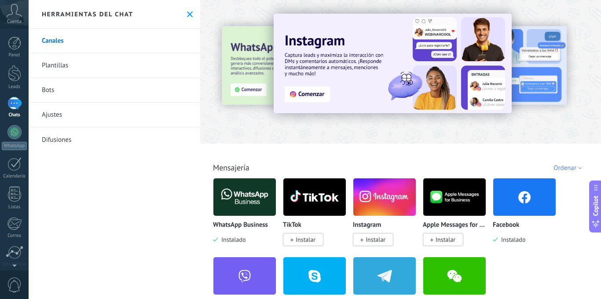
click at [376, 237] on span "Instalar" at bounding box center [375, 239] width 20 height 8
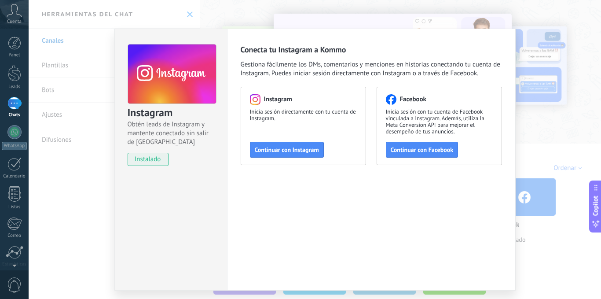
click at [159, 158] on span "instalado" at bounding box center [148, 159] width 40 height 13
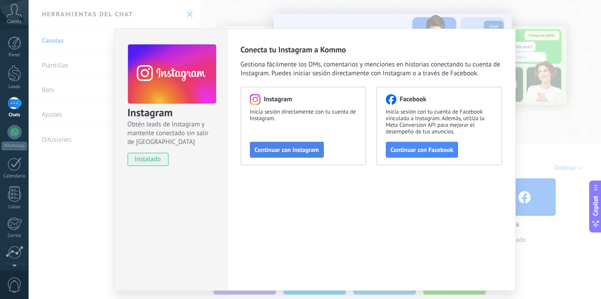
click at [261, 150] on span "Continuar con Instagram" at bounding box center [287, 149] width 64 height 6
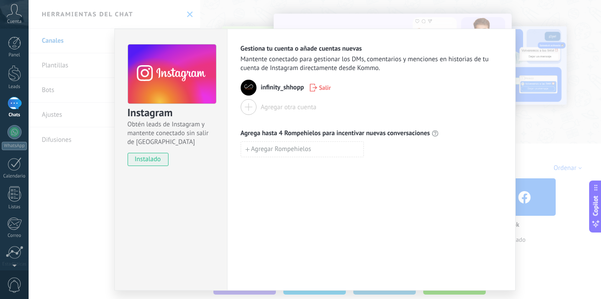
click at [537, 68] on div "Instagram Obtén leads de Instagram y mantente conectado sin salir de Kommo inst…" at bounding box center [315, 149] width 572 height 299
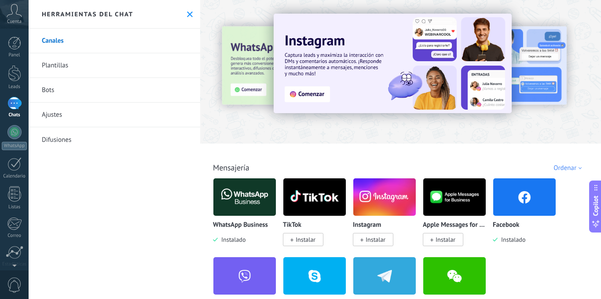
click at [17, 110] on link "Chats" at bounding box center [14, 107] width 29 height 21
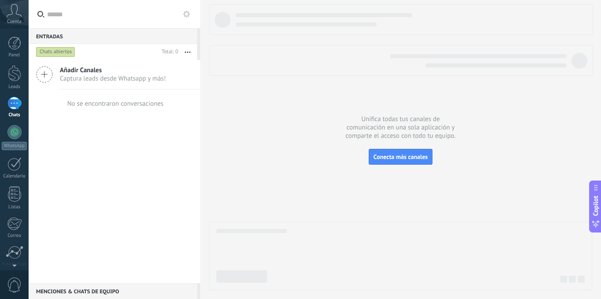
click at [375, 120] on div at bounding box center [400, 146] width 383 height 285
click at [105, 77] on span "Captura leads desde Whatsapp y más!" at bounding box center [113, 78] width 106 height 8
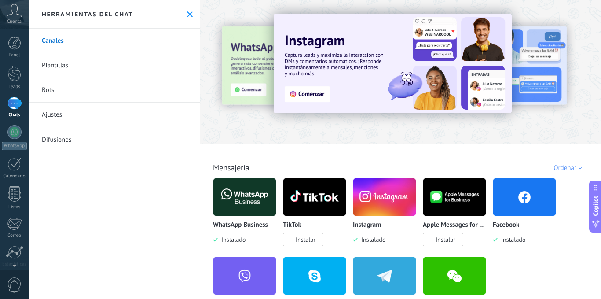
click at [241, 199] on img at bounding box center [244, 196] width 62 height 43
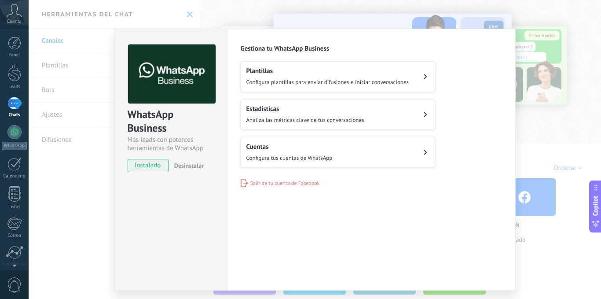
click at [443, 3] on div "WhatsApp Business Más leads con potentes herramientas de WhatsApp instalado Des…" at bounding box center [315, 149] width 572 height 299
